Goal: Obtain resource: Download file/media

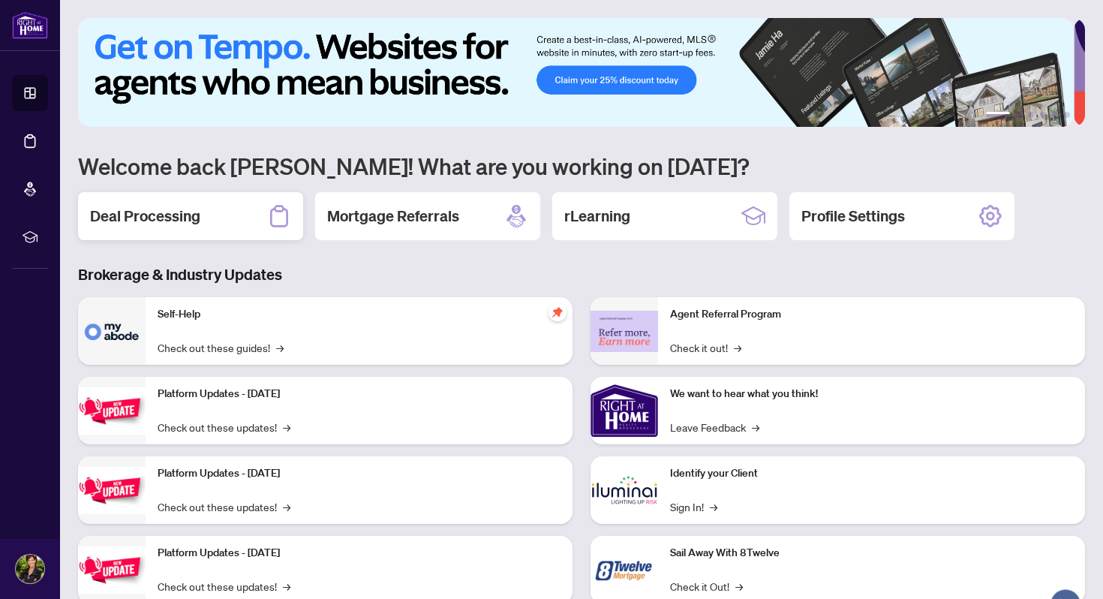
click at [166, 214] on h2 "Deal Processing" at bounding box center [145, 216] width 110 height 21
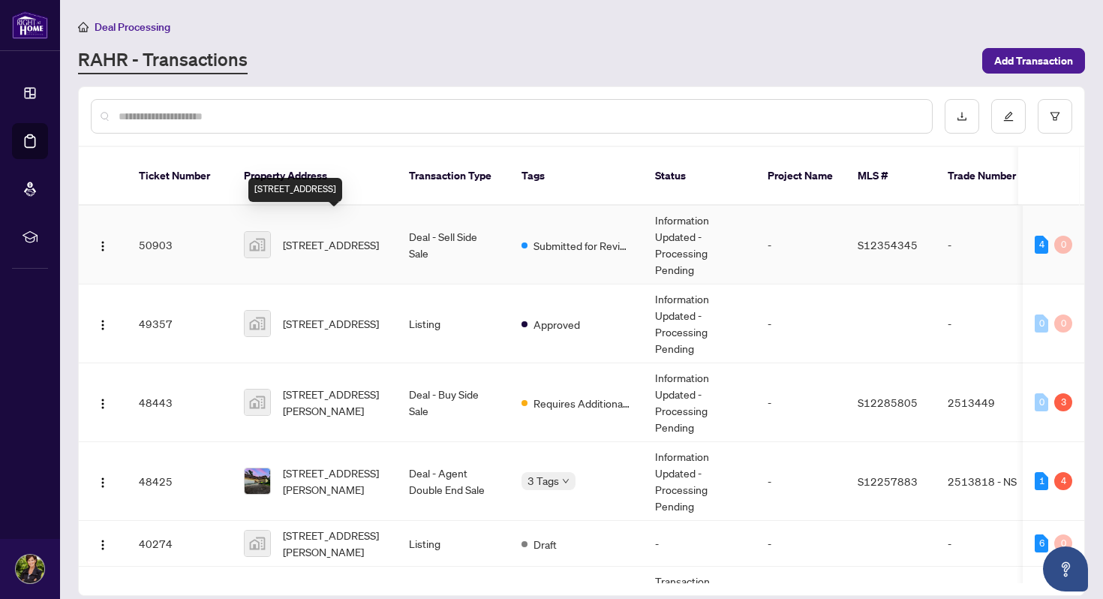
click at [303, 236] on span "[STREET_ADDRESS]" at bounding box center [331, 244] width 96 height 17
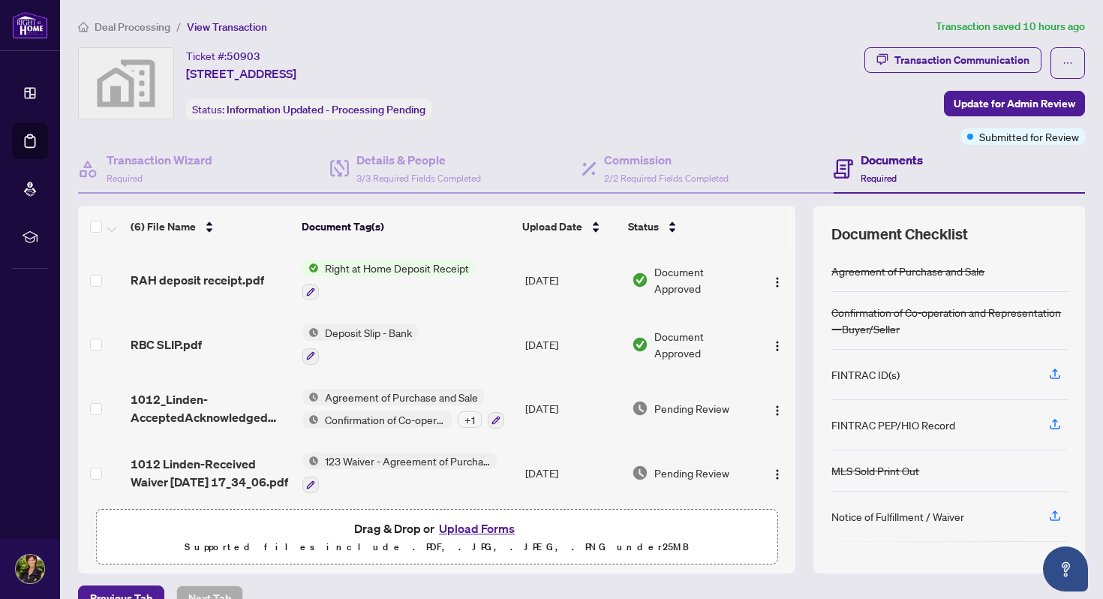
click at [399, 266] on span "Right at Home Deposit Receipt" at bounding box center [397, 268] width 156 height 17
click at [772, 278] on img "button" at bounding box center [778, 282] width 12 height 12
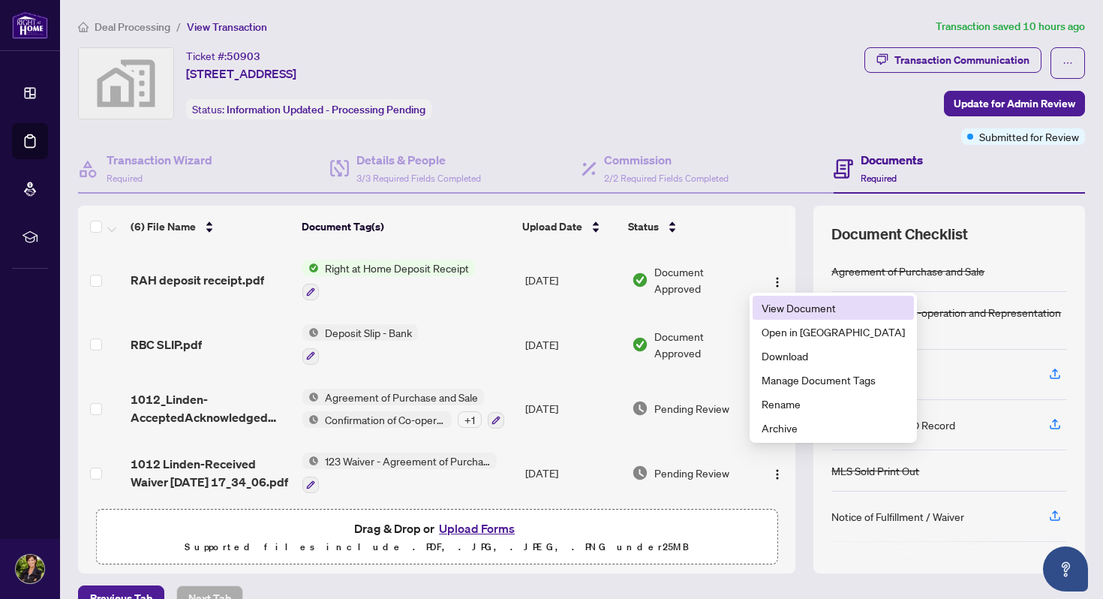
click at [781, 303] on span "View Document" at bounding box center [833, 307] width 143 height 17
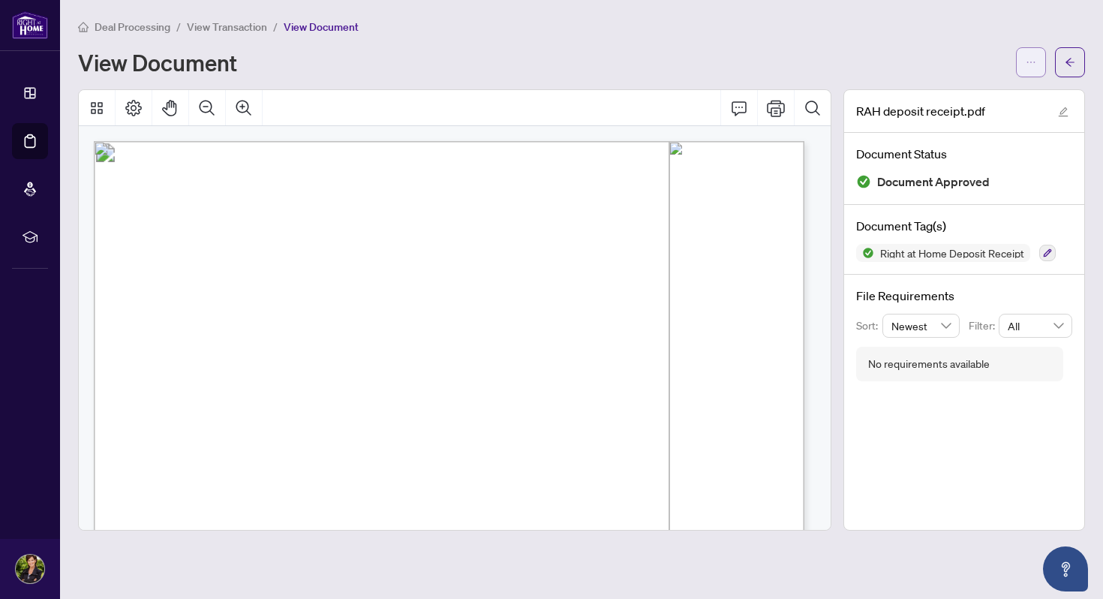
click at [1032, 59] on icon "ellipsis" at bounding box center [1031, 62] width 11 height 11
click at [930, 93] on span "Download" at bounding box center [977, 94] width 114 height 17
click at [1067, 62] on icon "arrow-left" at bounding box center [1070, 62] width 9 height 8
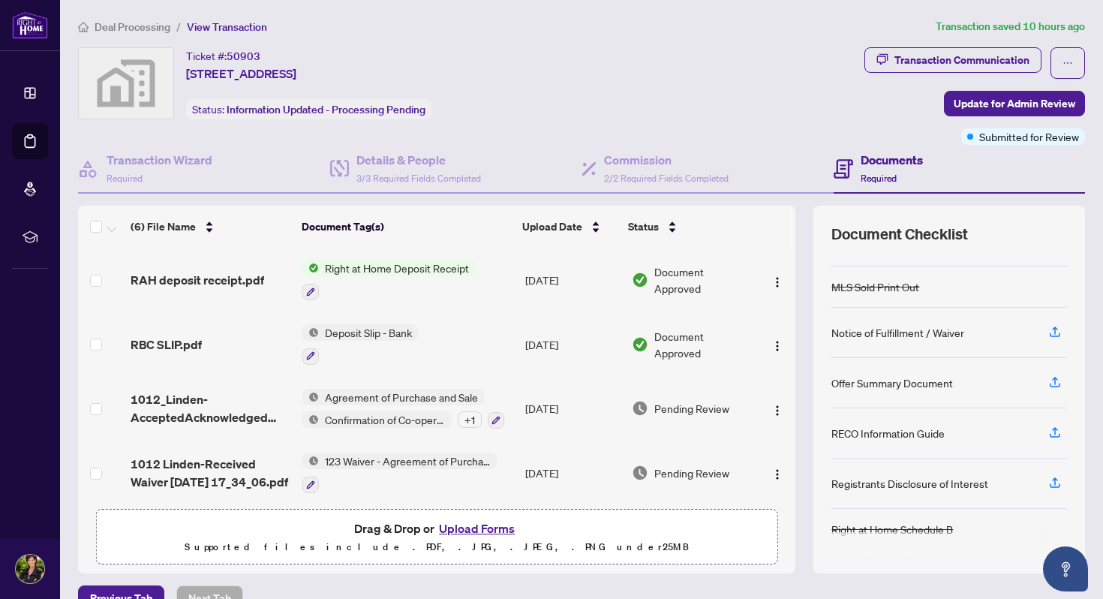
scroll to position [133, 0]
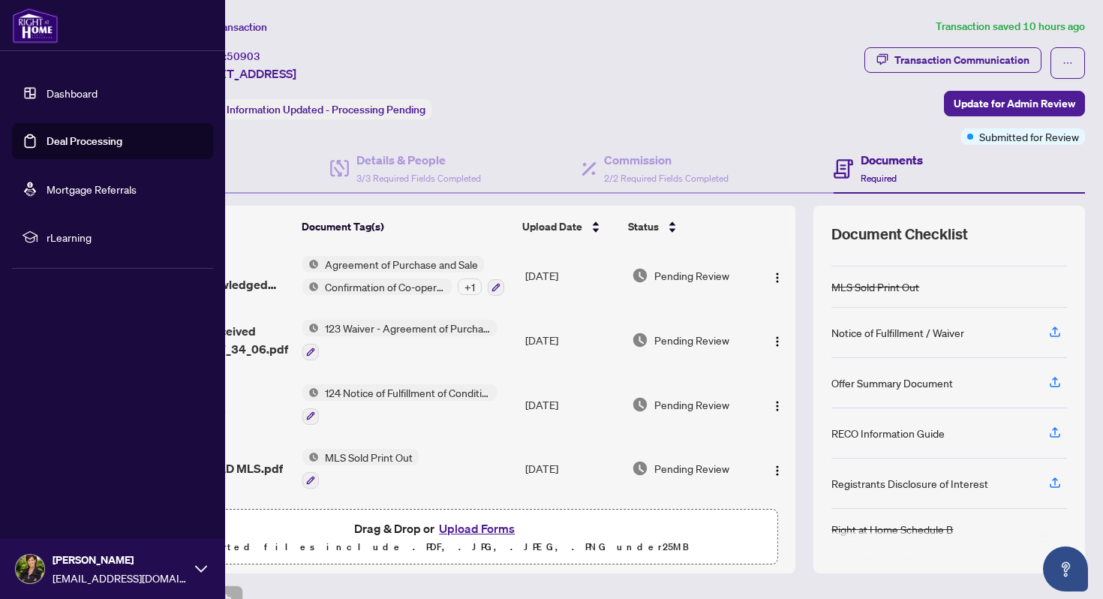
click at [49, 140] on link "Deal Processing" at bounding box center [85, 141] width 76 height 14
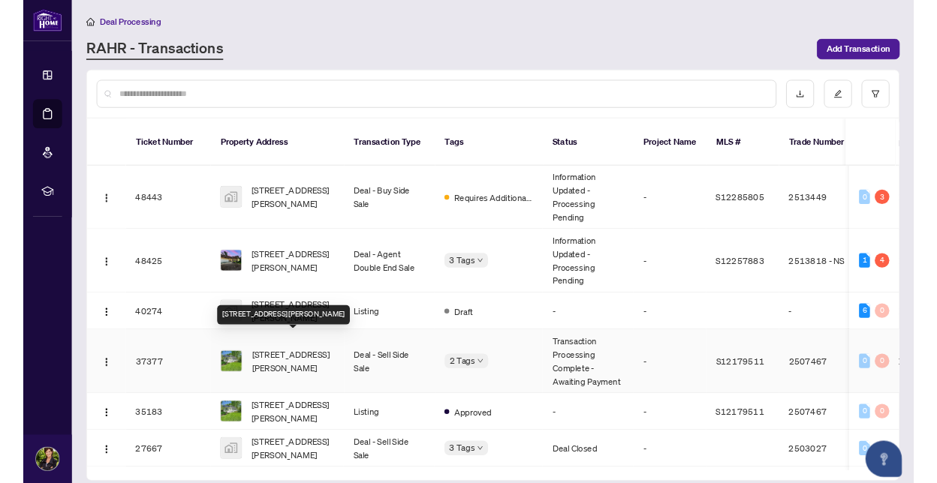
scroll to position [156, 0]
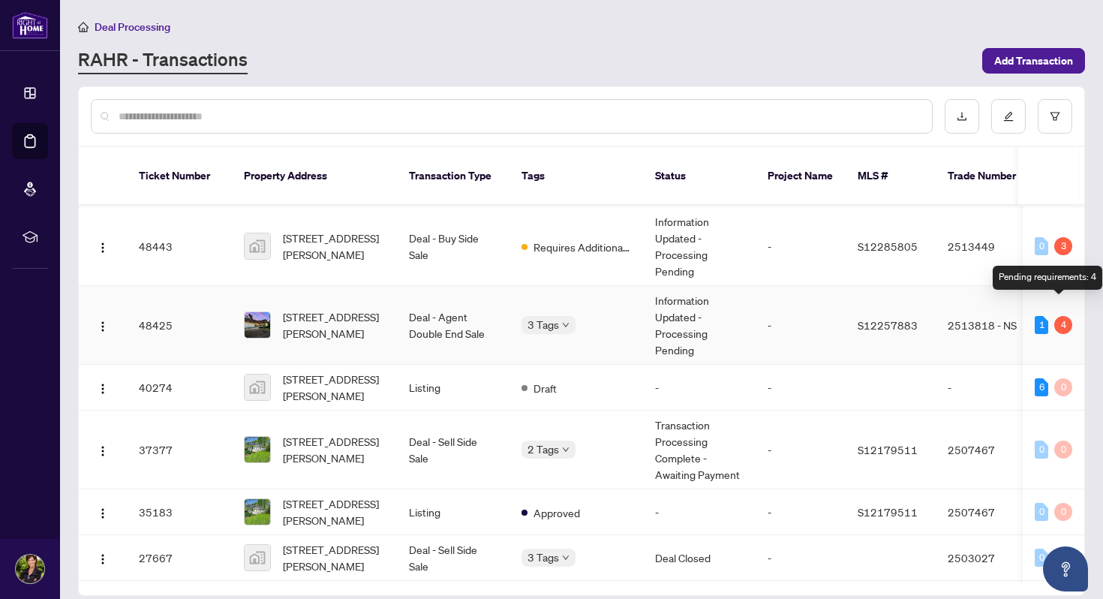
click at [1061, 316] on div "4" at bounding box center [1064, 325] width 18 height 18
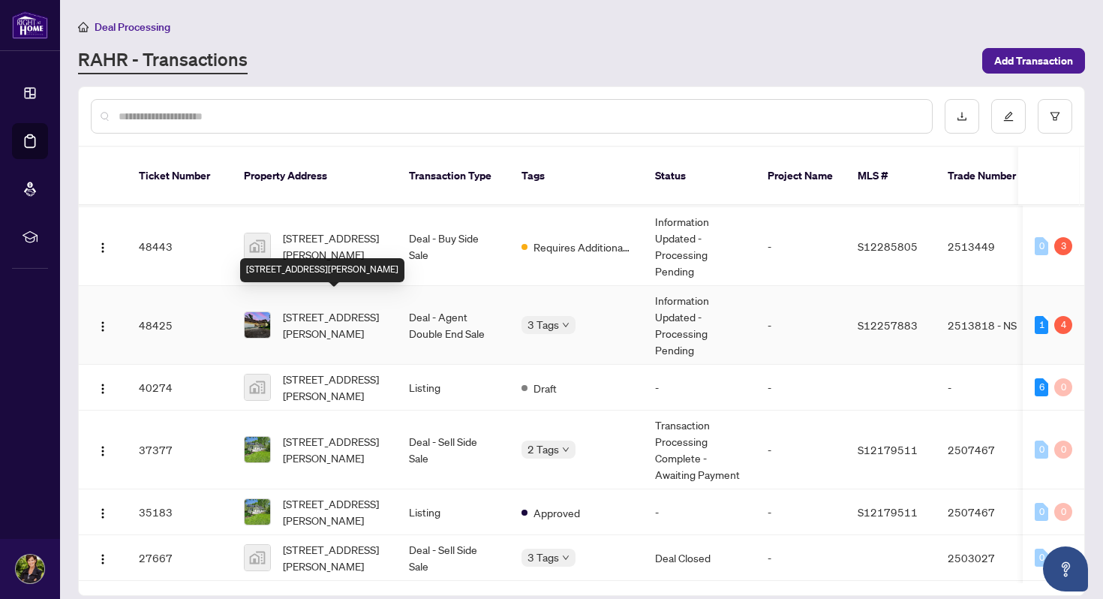
click at [314, 308] on span "[STREET_ADDRESS][PERSON_NAME]" at bounding box center [334, 324] width 102 height 33
